Goal: Navigation & Orientation: Find specific page/section

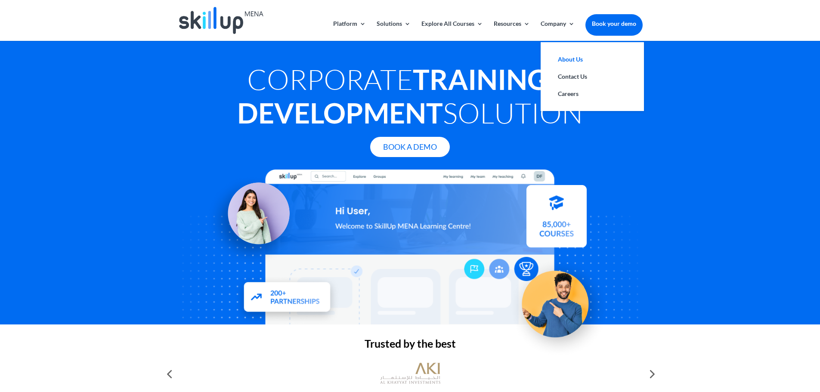
click at [569, 62] on link "About Us" at bounding box center [592, 59] width 86 height 17
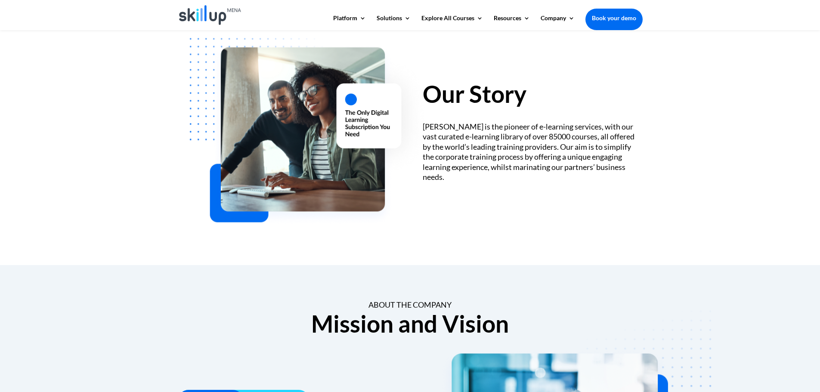
scroll to position [258, 0]
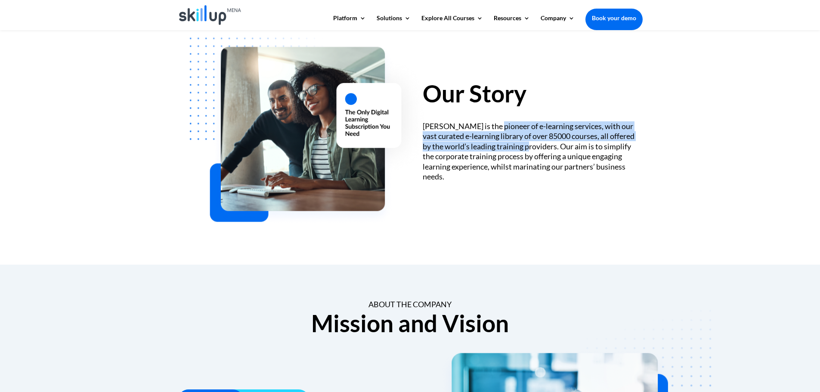
drag, startPoint x: 495, startPoint y: 125, endPoint x: 523, endPoint y: 145, distance: 34.4
click at [523, 145] on div "SkillUp MENA is the pioneer of e-learning services, with our vast curated e-lea…" at bounding box center [533, 151] width 220 height 60
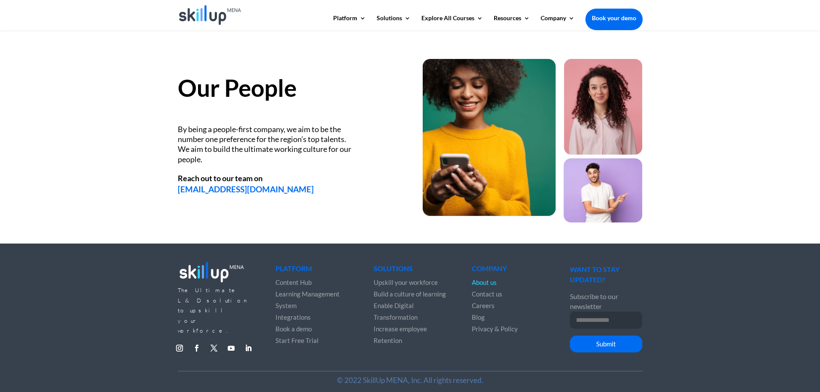
scroll to position [1119, 0]
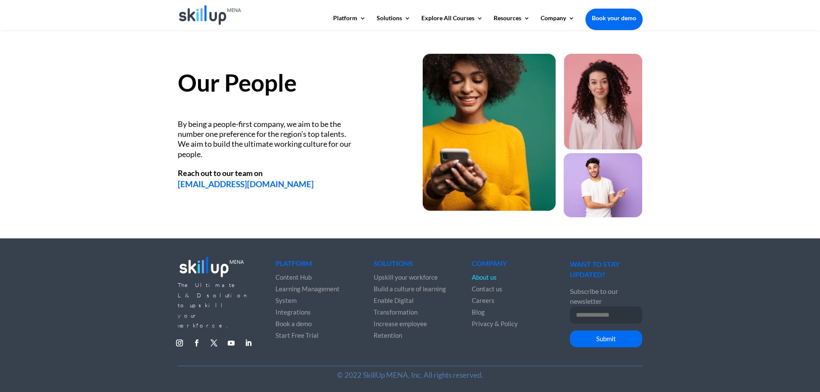
click at [488, 300] on span "Careers" at bounding box center [483, 301] width 23 height 8
